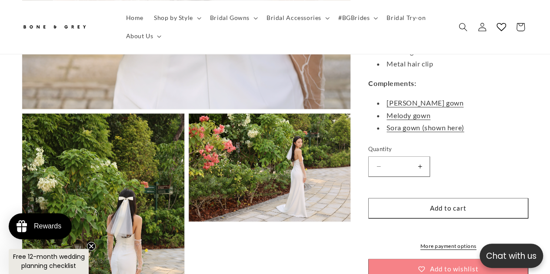
scroll to position [565, 0]
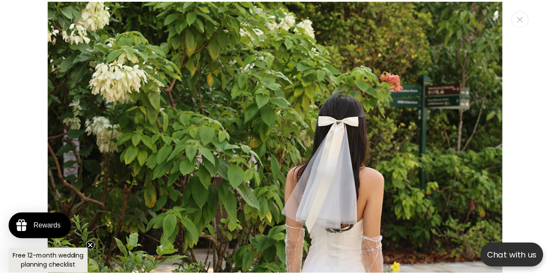
scroll to position [0, 184]
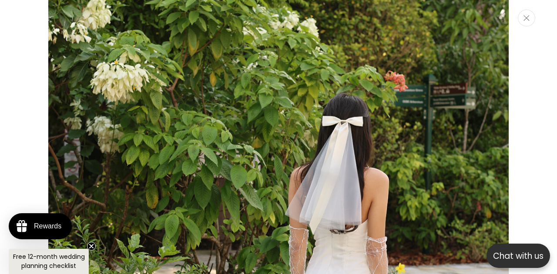
click at [527, 16] on icon "Close" at bounding box center [526, 18] width 6 height 6
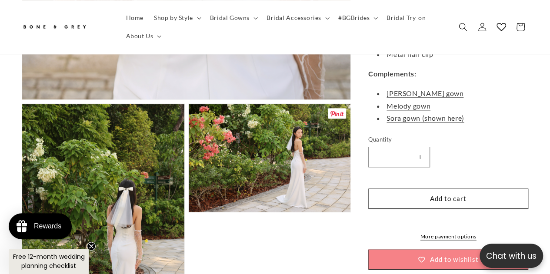
scroll to position [522, 0]
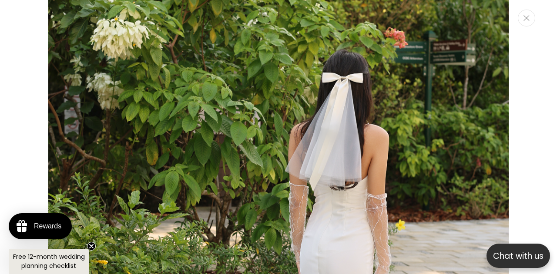
scroll to position [0, 184]
click at [525, 23] on button "Close" at bounding box center [526, 18] width 17 height 17
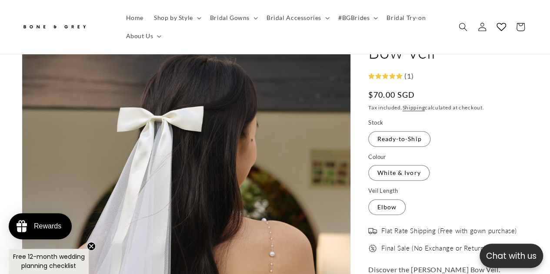
scroll to position [0, 0]
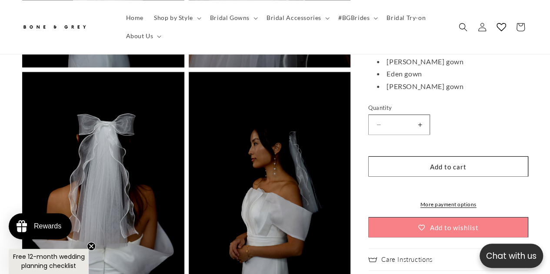
scroll to position [0, 361]
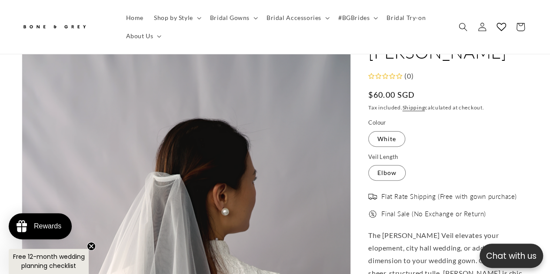
scroll to position [43, 0]
